Goal: Feedback & Contribution: Leave review/rating

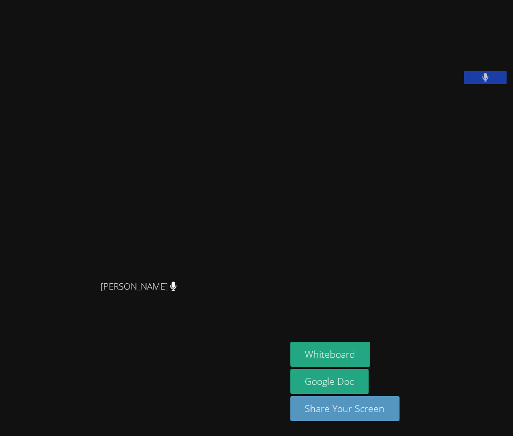
click at [391, 64] on video at bounding box center [370, 44] width 160 height 80
click at [374, 17] on video at bounding box center [370, 44] width 160 height 80
click at [359, 22] on video at bounding box center [370, 44] width 160 height 80
click at [229, 288] on div "[PERSON_NAME]" at bounding box center [142, 296] width 277 height 43
click at [371, 82] on video at bounding box center [370, 44] width 160 height 80
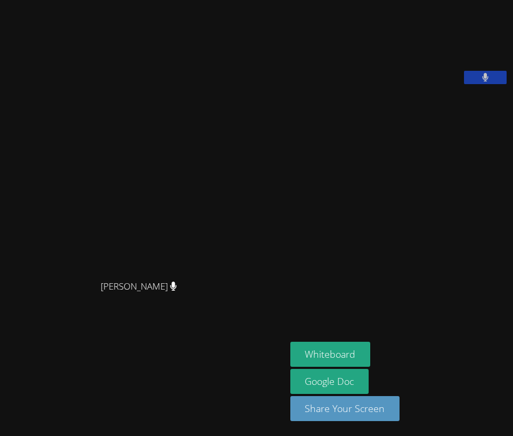
click at [371, 82] on video at bounding box center [370, 44] width 160 height 80
click at [9, 325] on div "[PERSON_NAME] [PERSON_NAME]" at bounding box center [142, 218] width 277 height 428
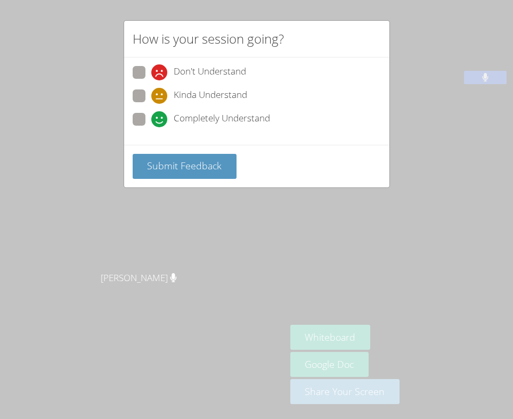
drag, startPoint x: 194, startPoint y: 115, endPoint x: 194, endPoint y: 126, distance: 11.7
click at [194, 115] on span "Completely Understand" at bounding box center [222, 119] width 96 height 16
click at [160, 115] on input "Completely Understand" at bounding box center [155, 117] width 9 height 9
radio input "true"
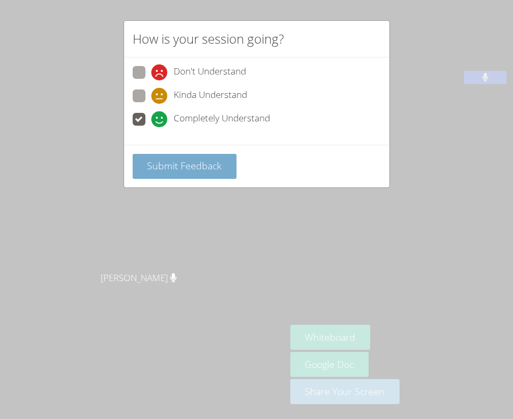
click at [184, 175] on button "Submit Feedback" at bounding box center [185, 166] width 104 height 25
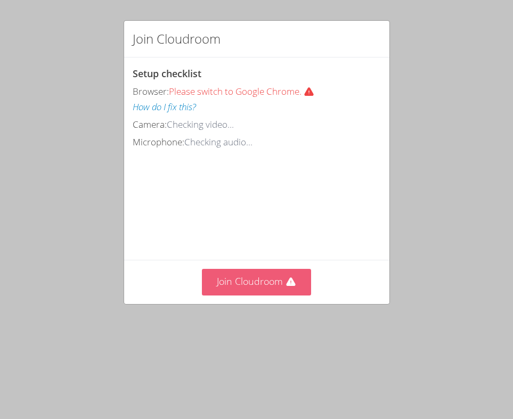
click at [269, 286] on button "Join Cloudroom" at bounding box center [256, 282] width 109 height 26
